Goal: Task Accomplishment & Management: Complete application form

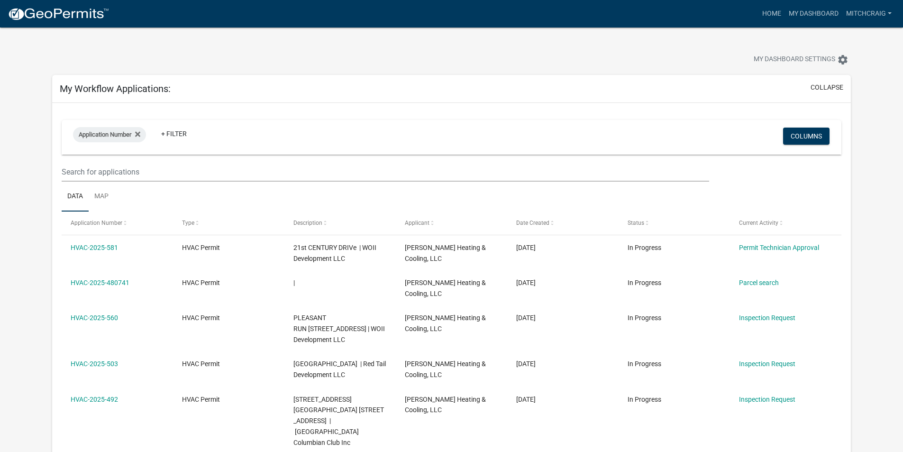
select select "2: 50"
click at [772, 12] on link "Home" at bounding box center [772, 14] width 27 height 18
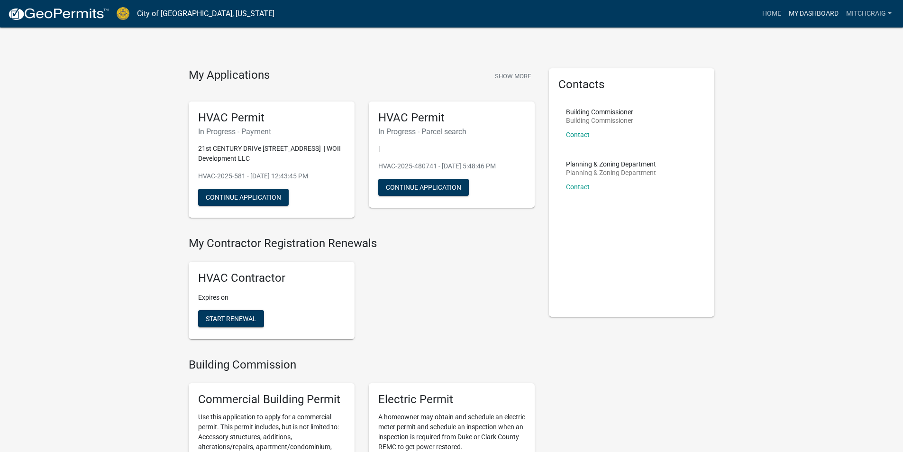
click at [804, 9] on link "My Dashboard" at bounding box center [813, 14] width 57 height 18
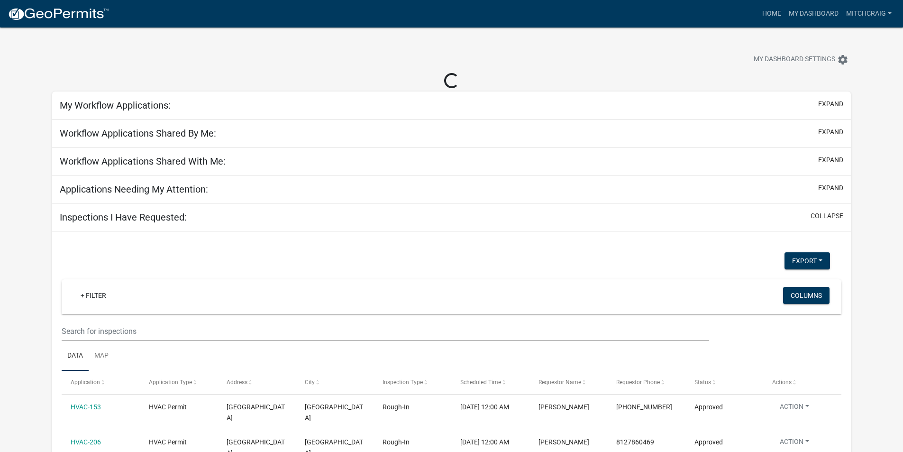
select select "2: 50"
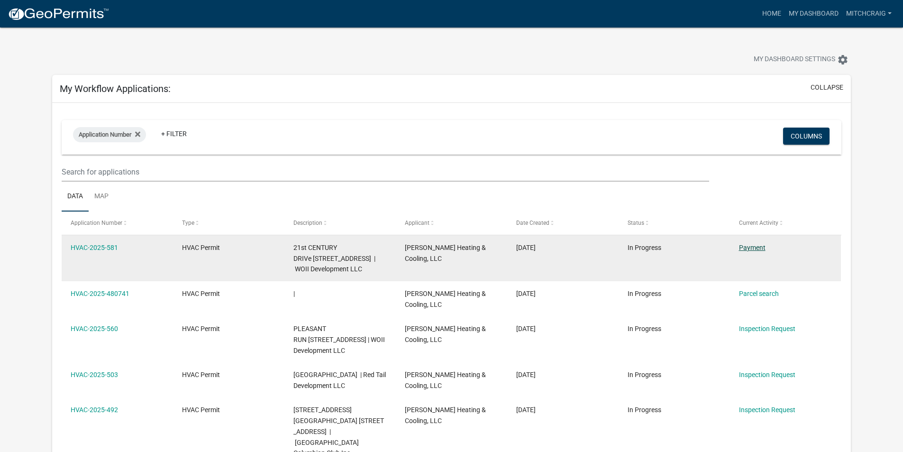
click at [749, 250] on link "Payment" at bounding box center [752, 248] width 27 height 8
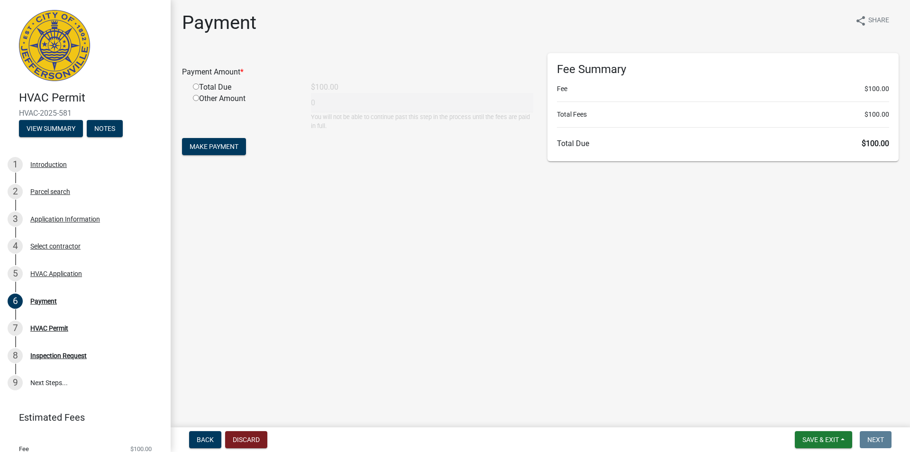
click at [196, 89] on input "radio" at bounding box center [196, 86] width 6 height 6
radio input "true"
type input "100"
click at [217, 150] on span "Make Payment" at bounding box center [214, 147] width 49 height 8
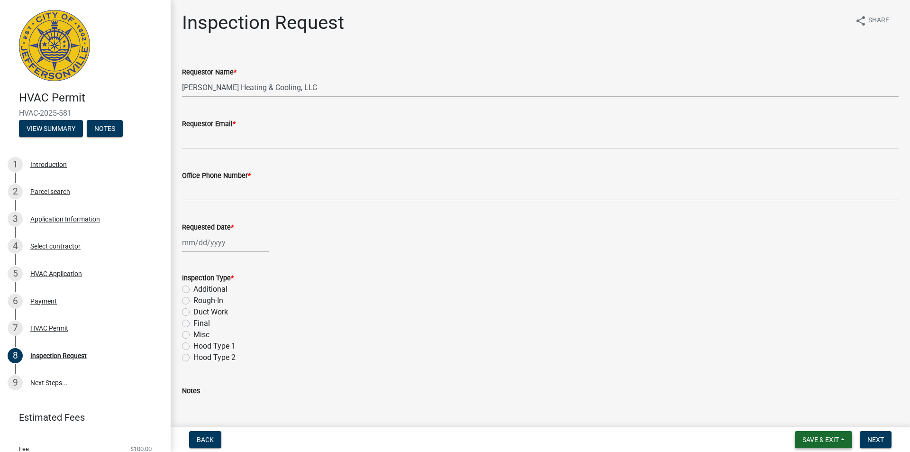
click at [817, 441] on span "Save & Exit" at bounding box center [821, 440] width 37 height 8
click at [805, 415] on button "Save & Exit" at bounding box center [815, 414] width 76 height 23
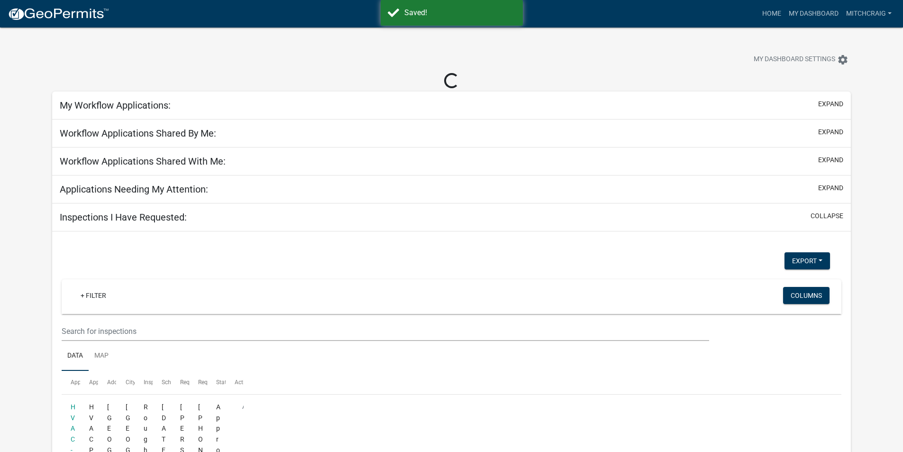
select select "2: 50"
